Goal: Information Seeking & Learning: Learn about a topic

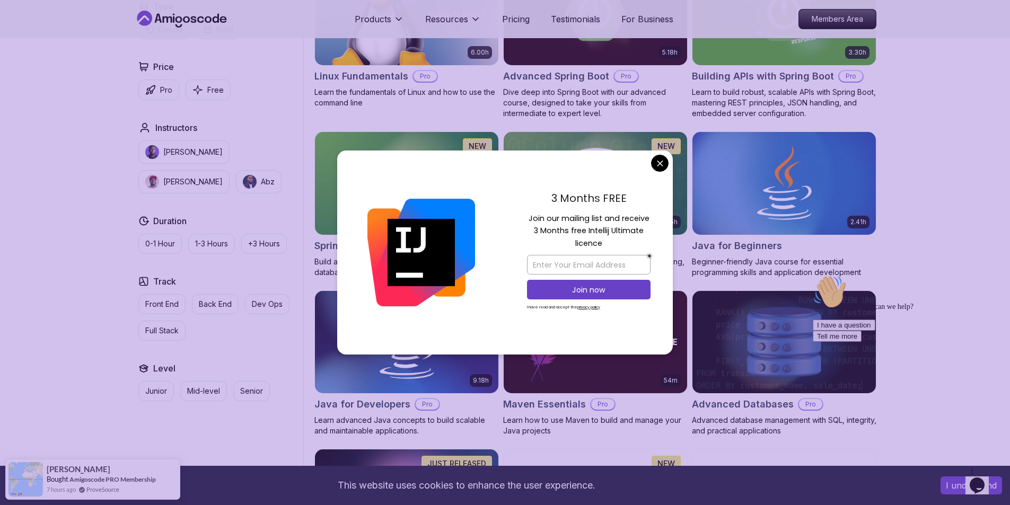
scroll to position [318, 0]
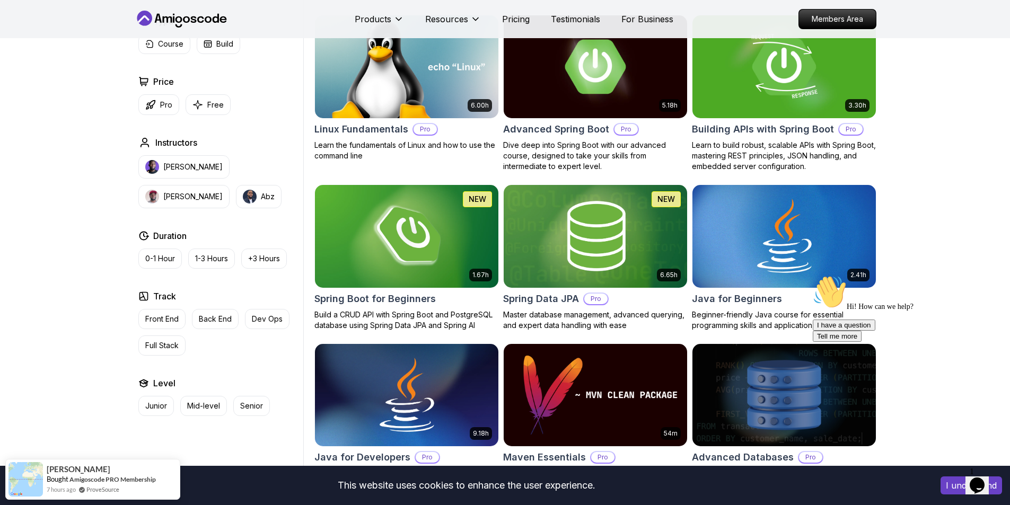
click at [761, 120] on div "3.30h Building APIs with Spring Boot Pro Learn to build robust, scalable APIs w…" at bounding box center [784, 93] width 185 height 157
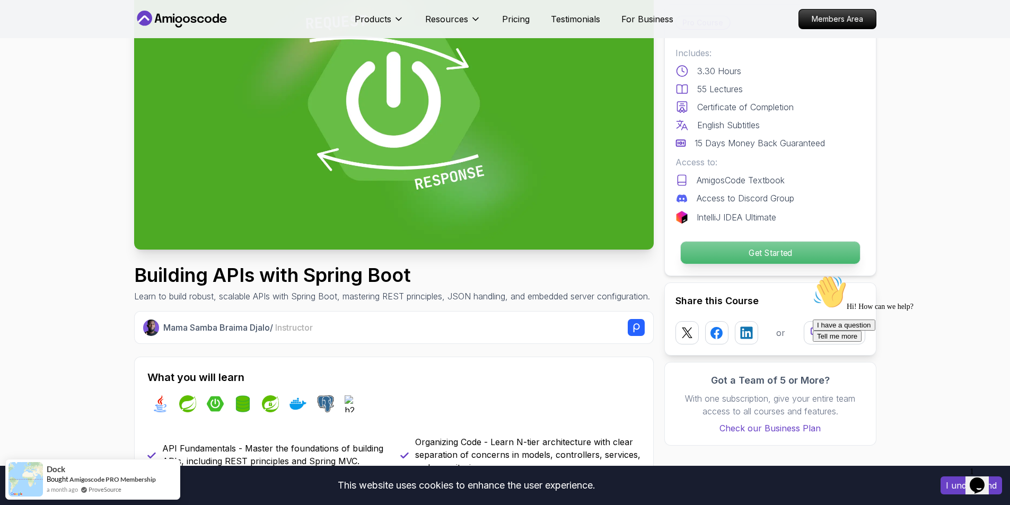
click at [743, 246] on p "Get Started" at bounding box center [769, 253] width 179 height 22
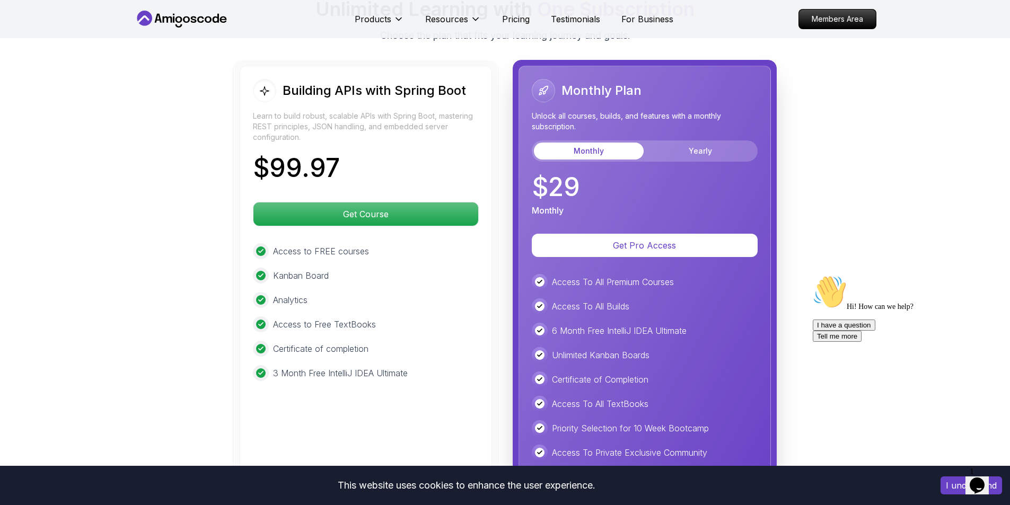
scroll to position [2486, 0]
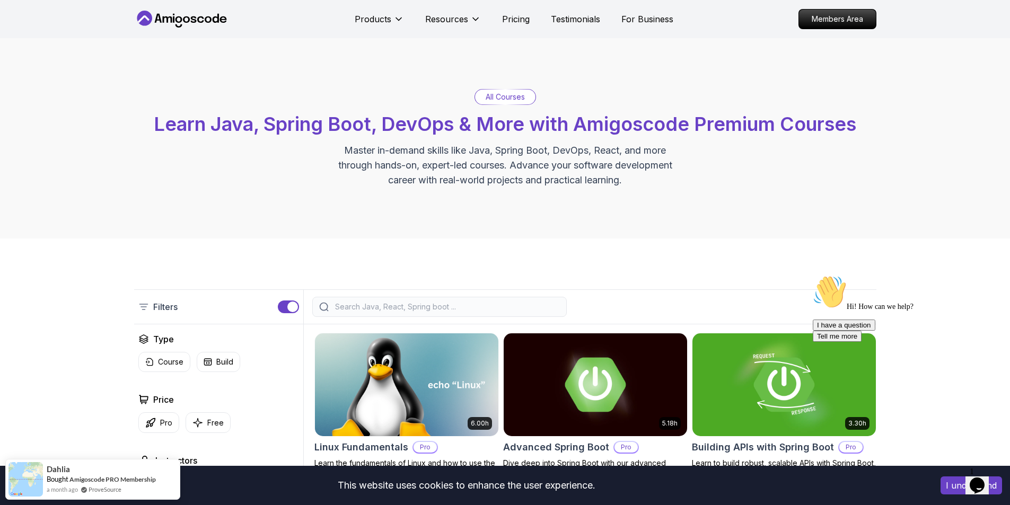
click at [986, 477] on icon "Opens Chat This icon Opens the chat window." at bounding box center [977, 485] width 17 height 17
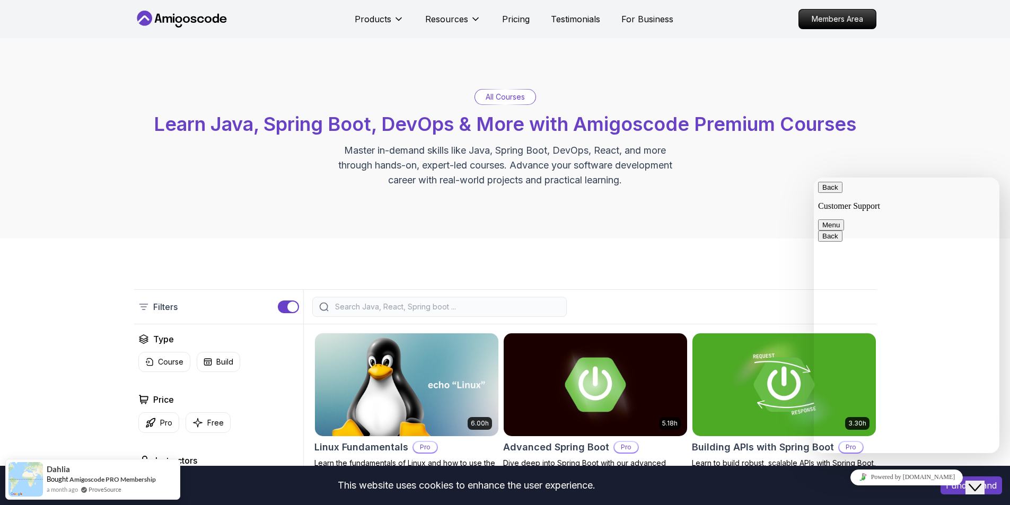
click at [982, 482] on div "Close Chat This icon closes the chat window." at bounding box center [975, 488] width 13 height 13
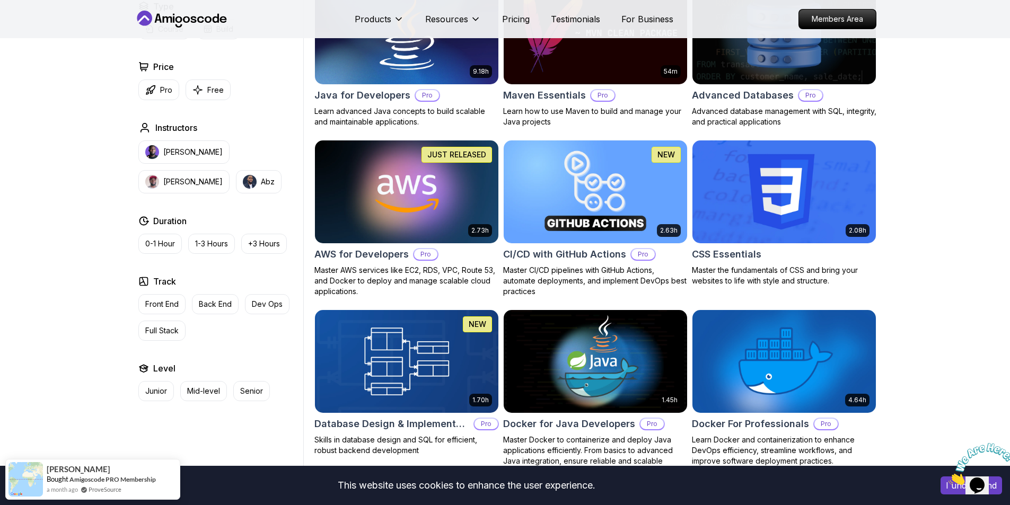
scroll to position [796, 0]
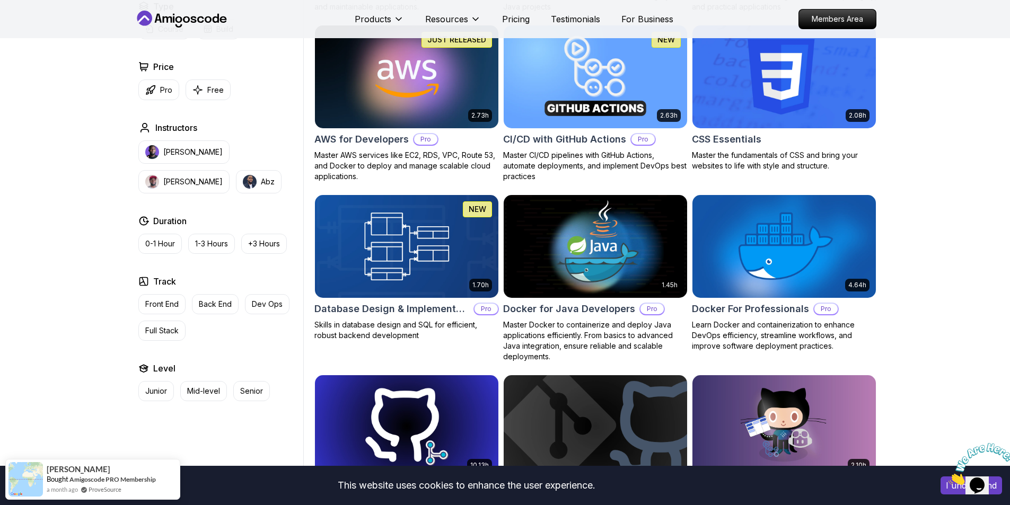
drag, startPoint x: 1004, startPoint y: 443, endPoint x: 1812, endPoint y: 835, distance: 897.8
click at [949, 478] on icon "Close" at bounding box center [949, 482] width 0 height 9
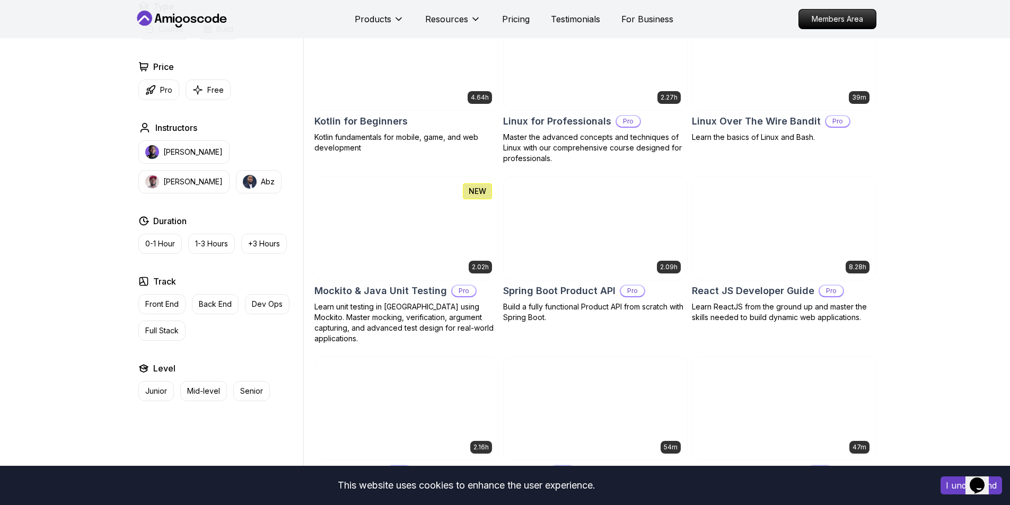
scroll to position [2227, 0]
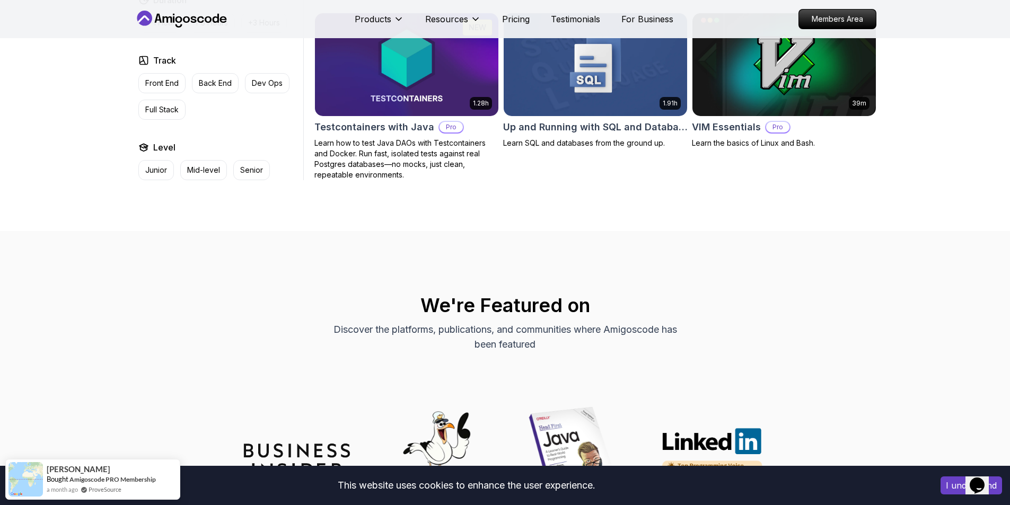
drag, startPoint x: 944, startPoint y: 341, endPoint x: 981, endPoint y: 152, distance: 192.8
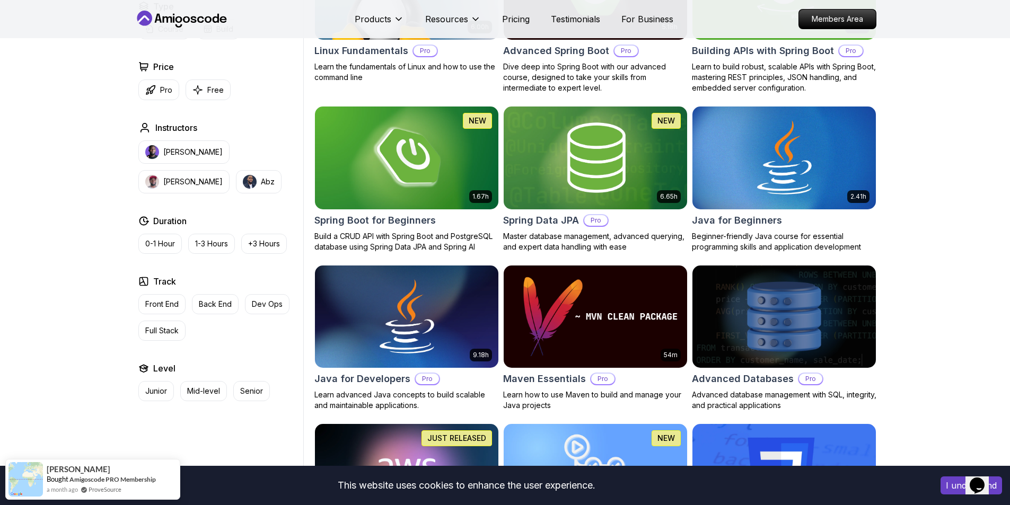
scroll to position [0, 0]
